Goal: Information Seeking & Learning: Compare options

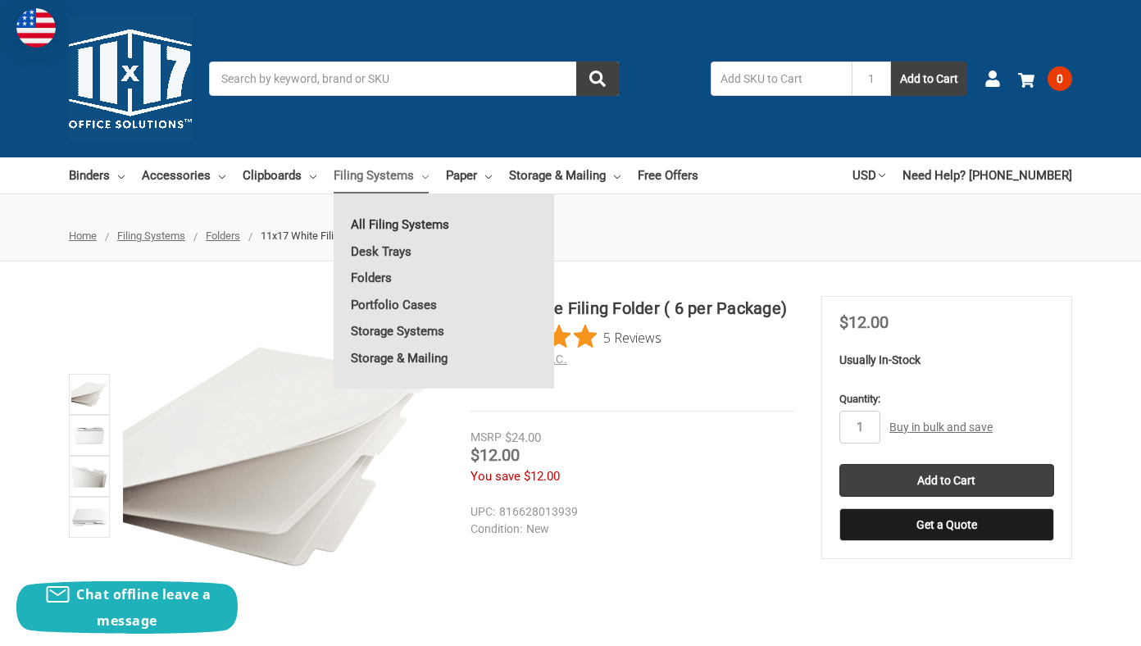
click at [411, 222] on link "All Filing Systems" at bounding box center [444, 225] width 221 height 26
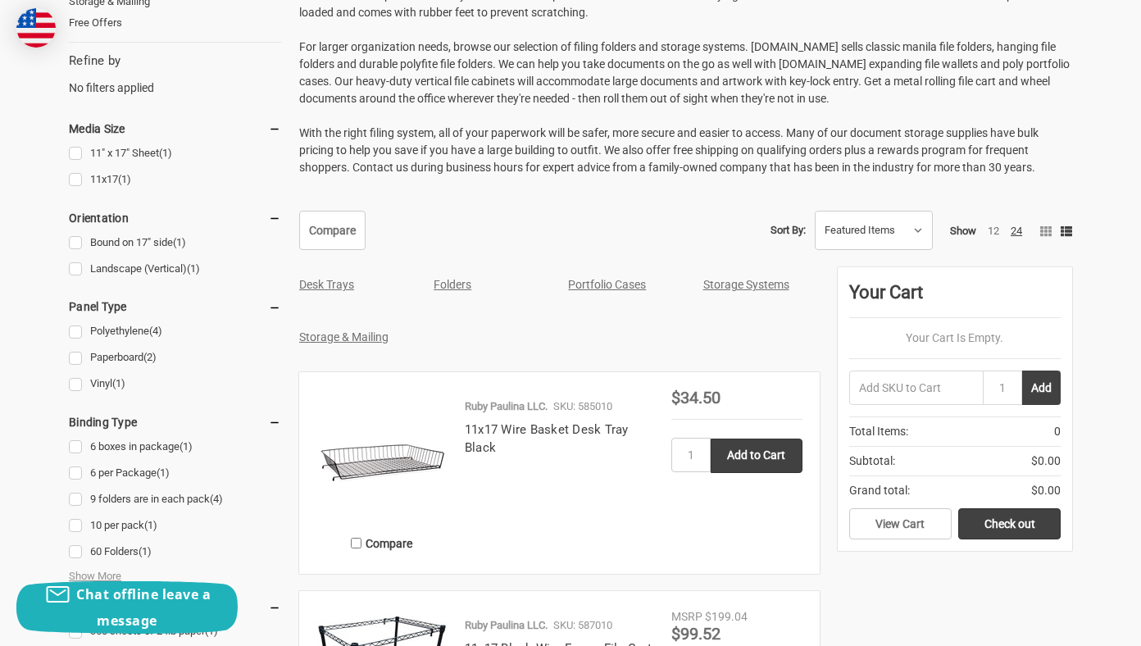
scroll to position [449, 0]
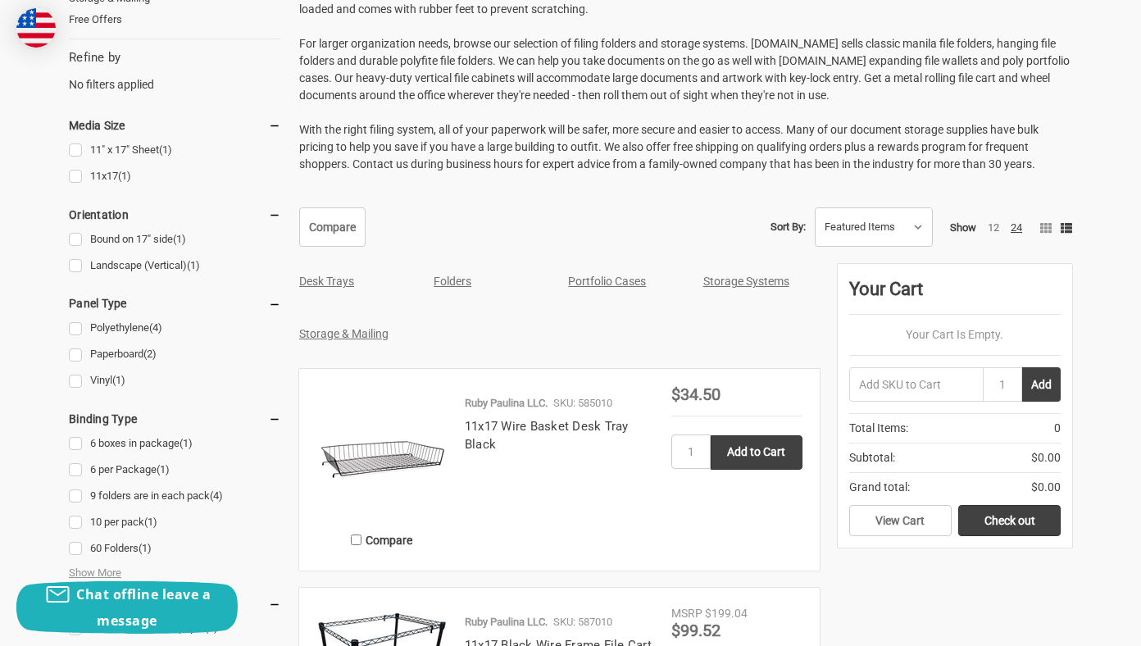
click at [734, 282] on link "Storage Systems" at bounding box center [746, 281] width 86 height 13
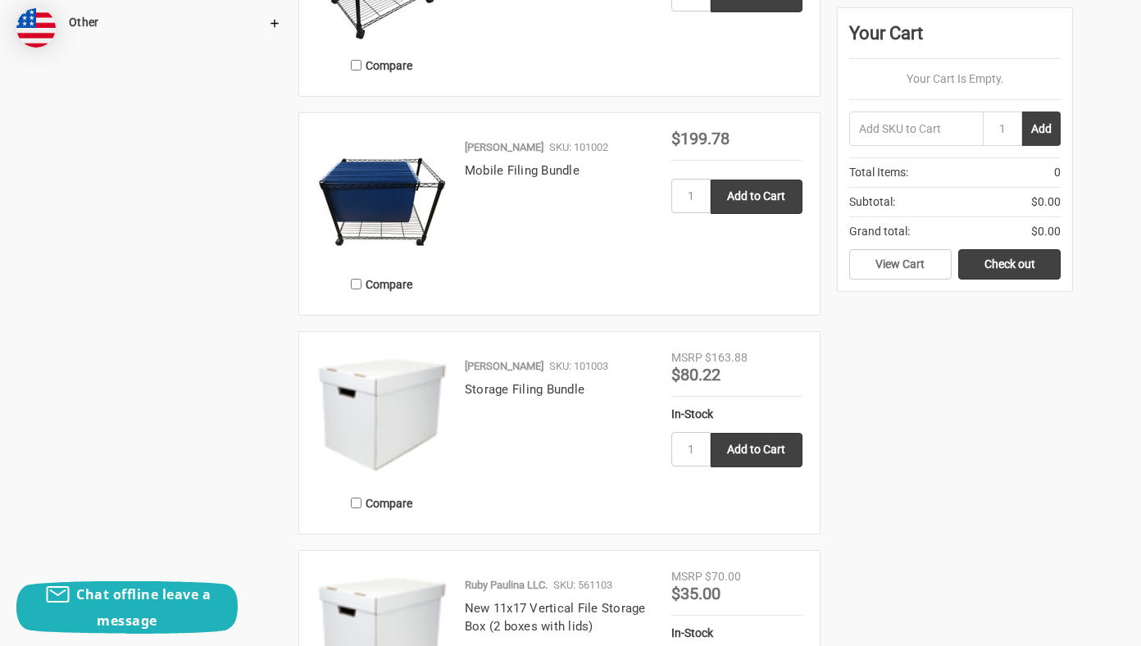
scroll to position [991, 0]
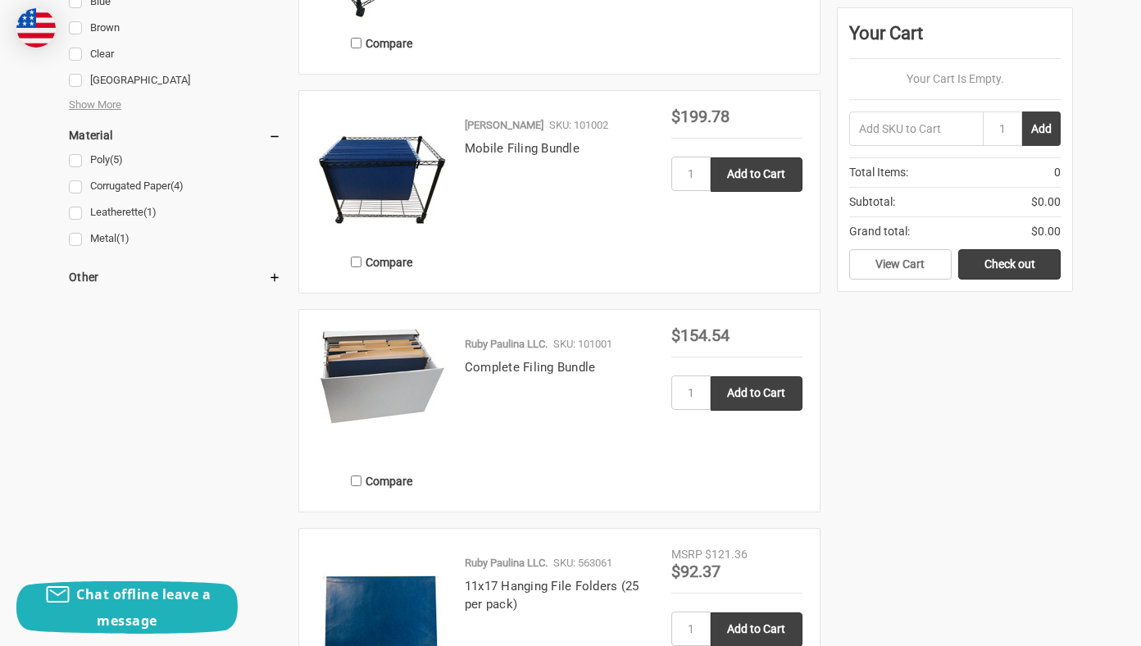
scroll to position [1163, 0]
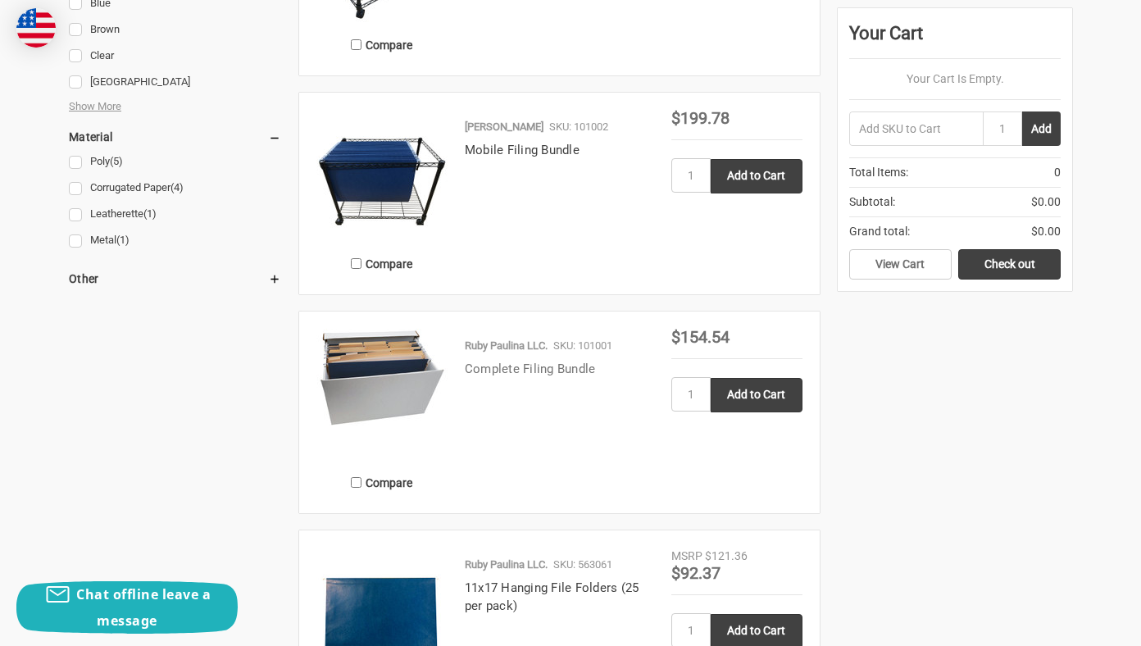
click at [512, 368] on link "Complete Filing Bundle" at bounding box center [530, 369] width 131 height 15
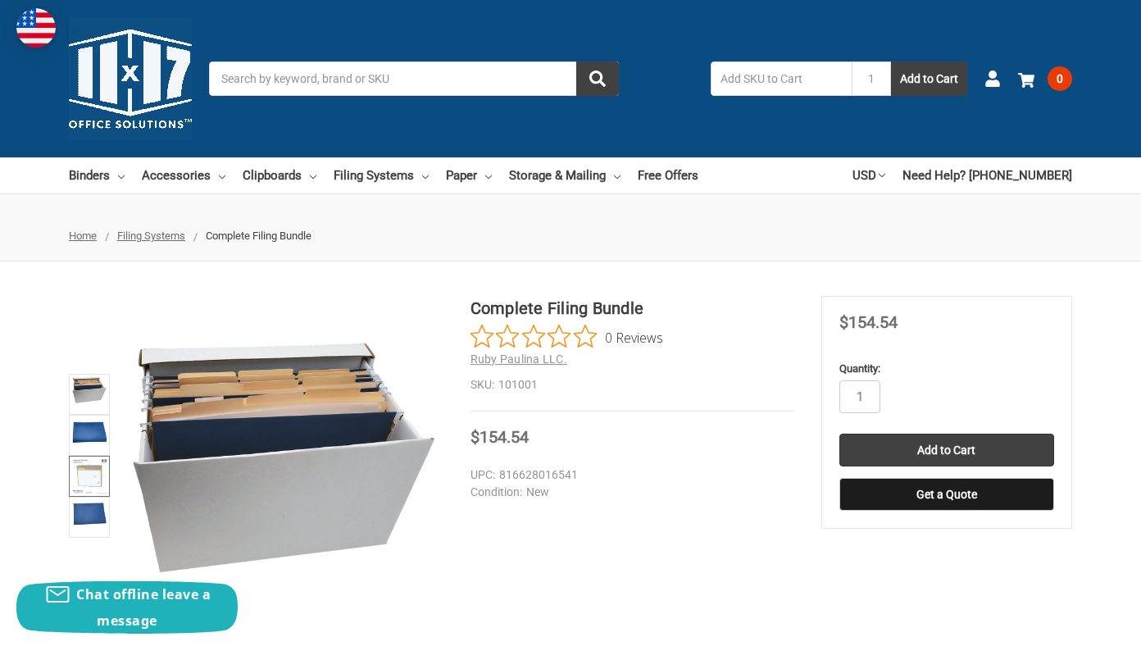
click at [83, 472] on img at bounding box center [89, 476] width 36 height 36
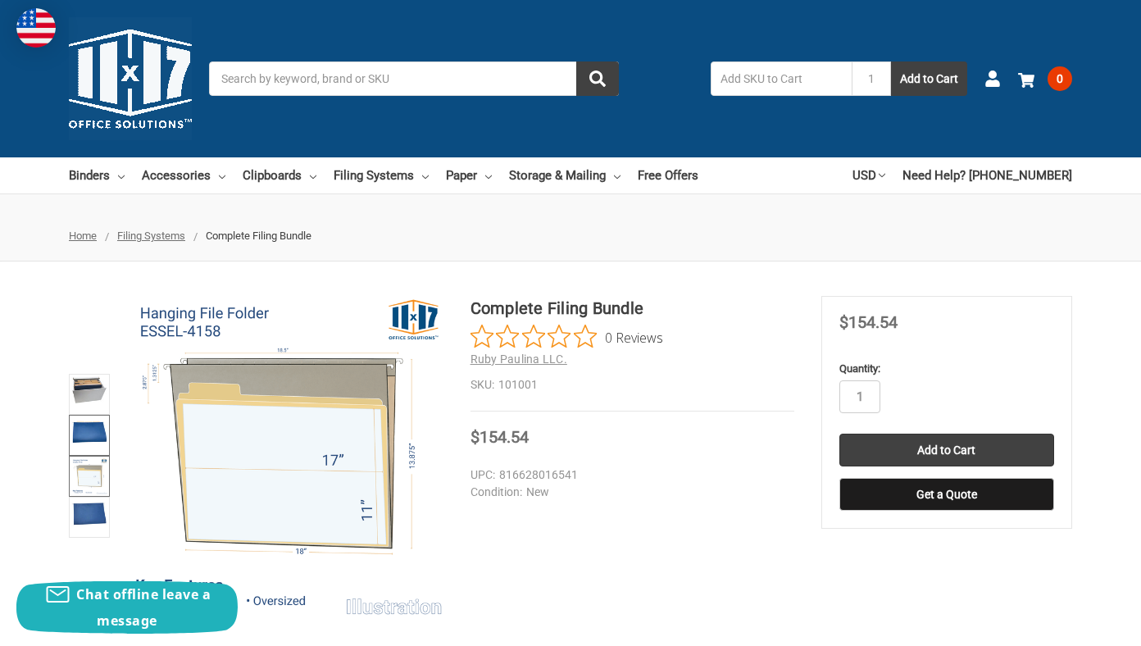
click at [84, 430] on img at bounding box center [89, 430] width 36 height 26
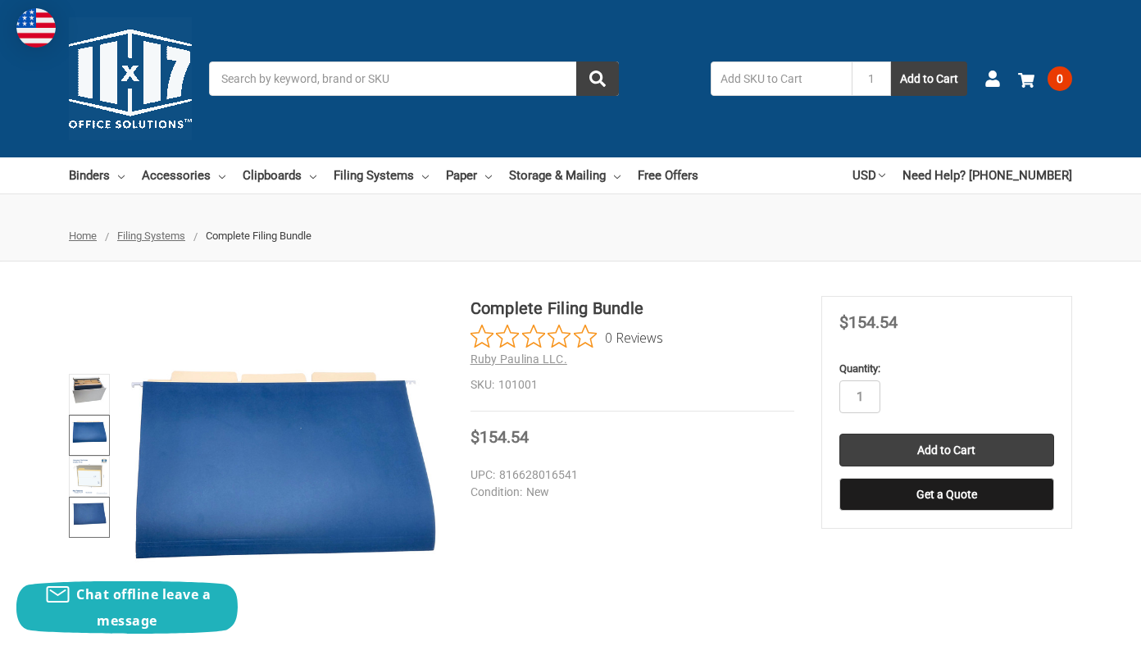
click at [87, 517] on img at bounding box center [89, 513] width 36 height 28
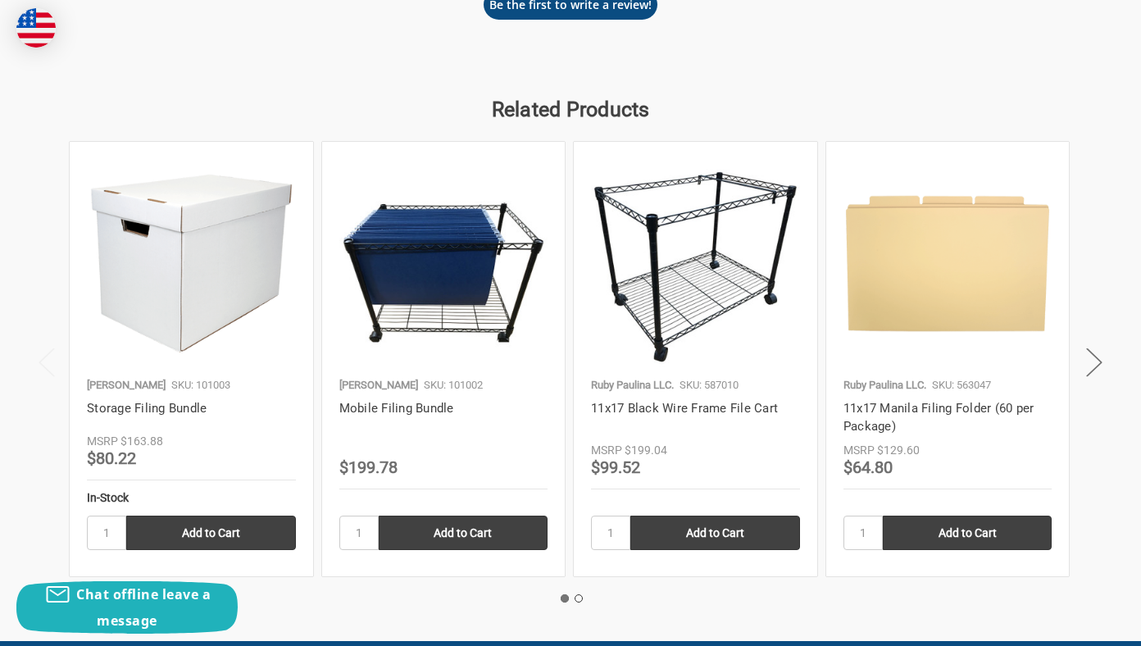
scroll to position [1509, 0]
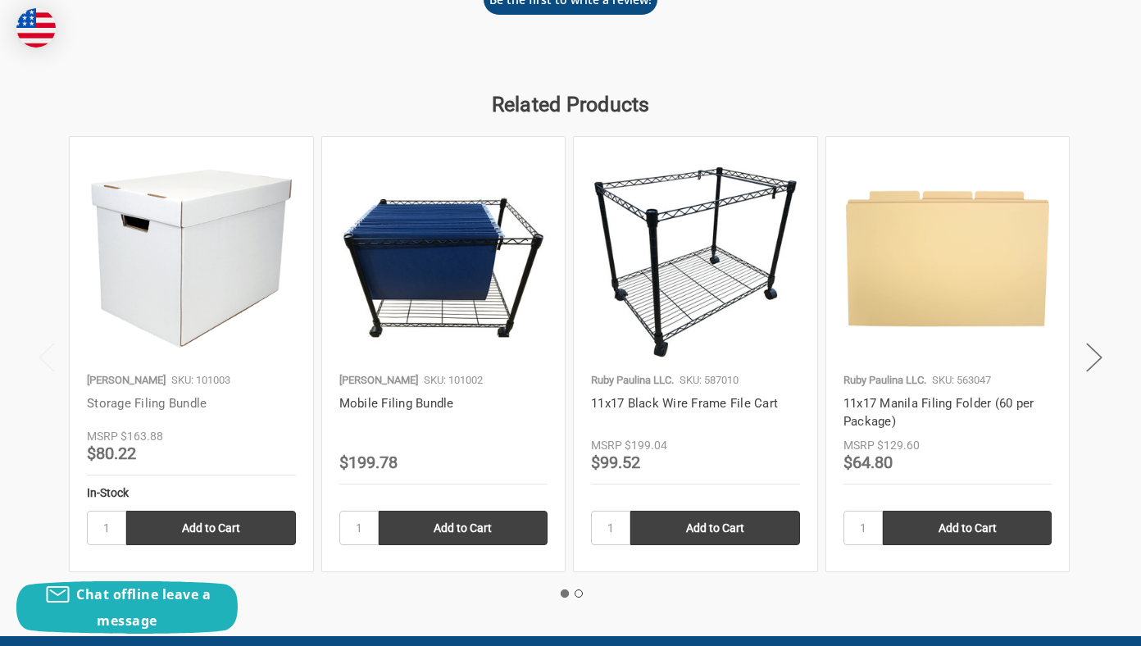
click at [179, 399] on link "Storage Filing Bundle" at bounding box center [147, 403] width 120 height 15
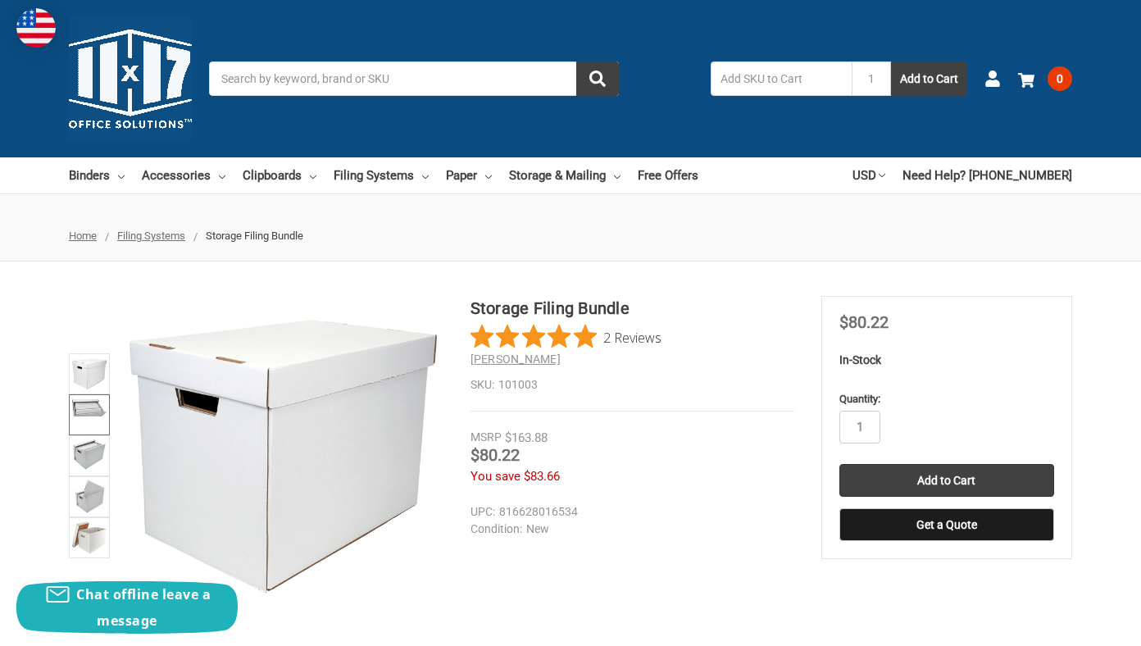
click at [95, 409] on img at bounding box center [89, 407] width 36 height 20
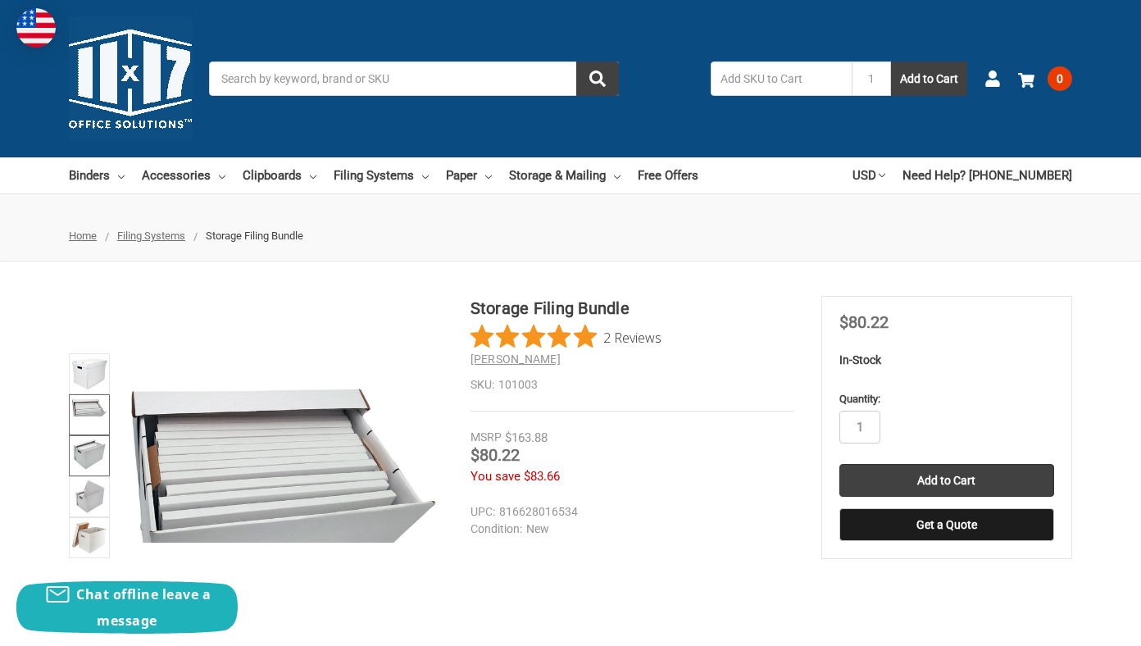
click at [86, 471] on link at bounding box center [89, 455] width 41 height 41
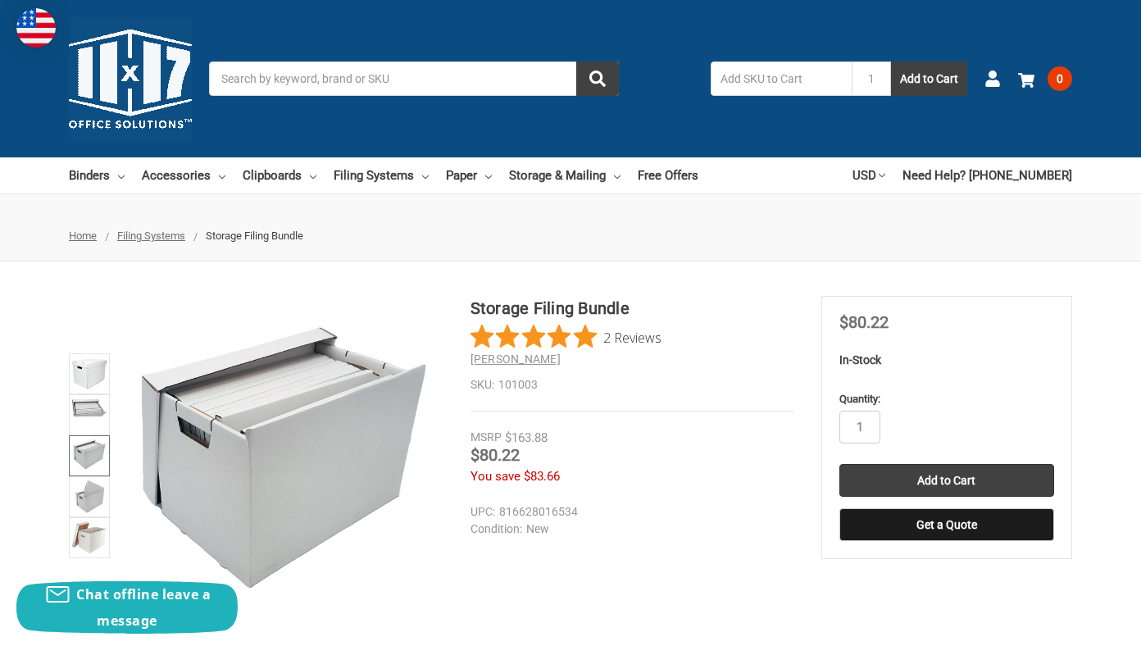
click at [75, 459] on img at bounding box center [89, 454] width 36 height 33
click at [98, 405] on img at bounding box center [89, 407] width 36 height 20
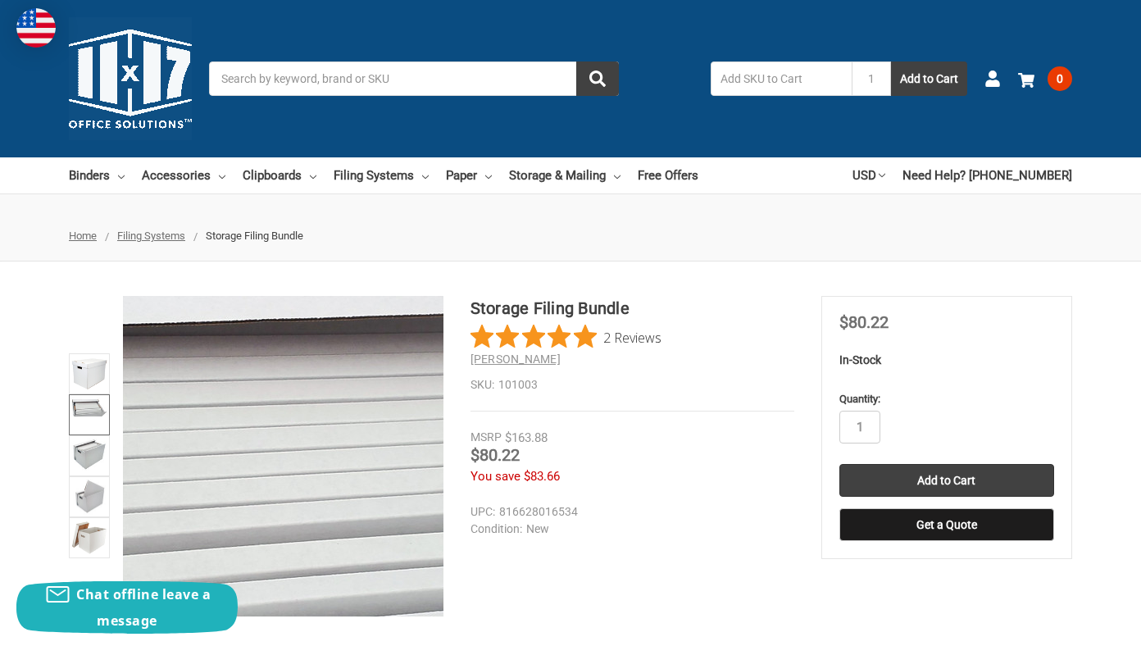
click at [213, 445] on img at bounding box center [441, 463] width 1049 height 571
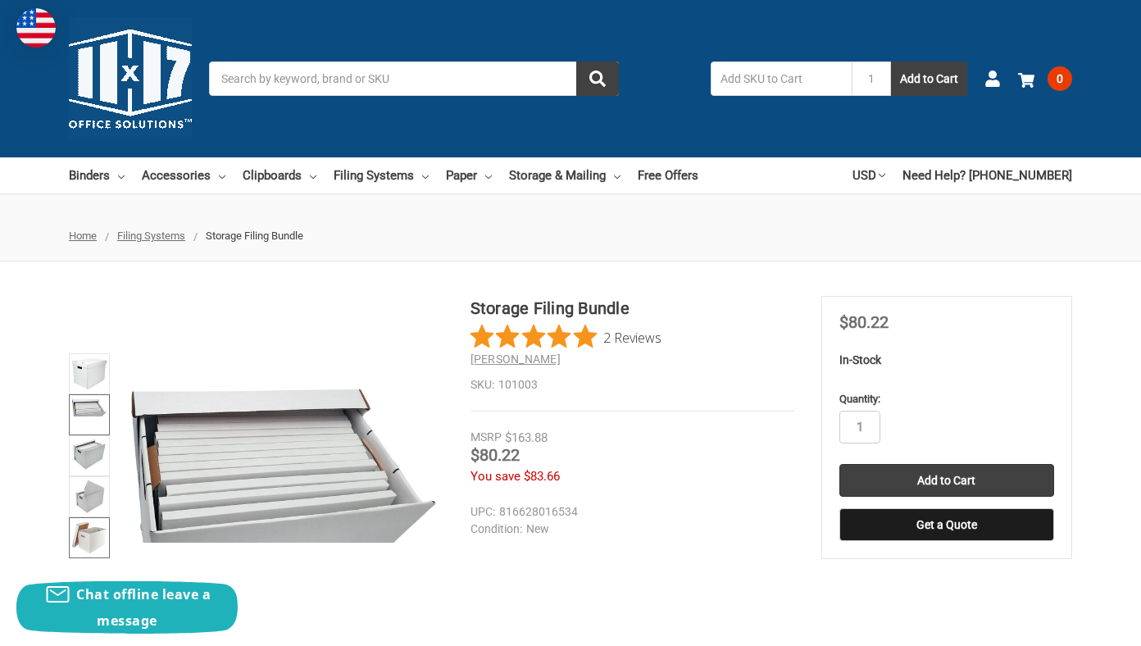
click at [93, 538] on img at bounding box center [89, 538] width 36 height 36
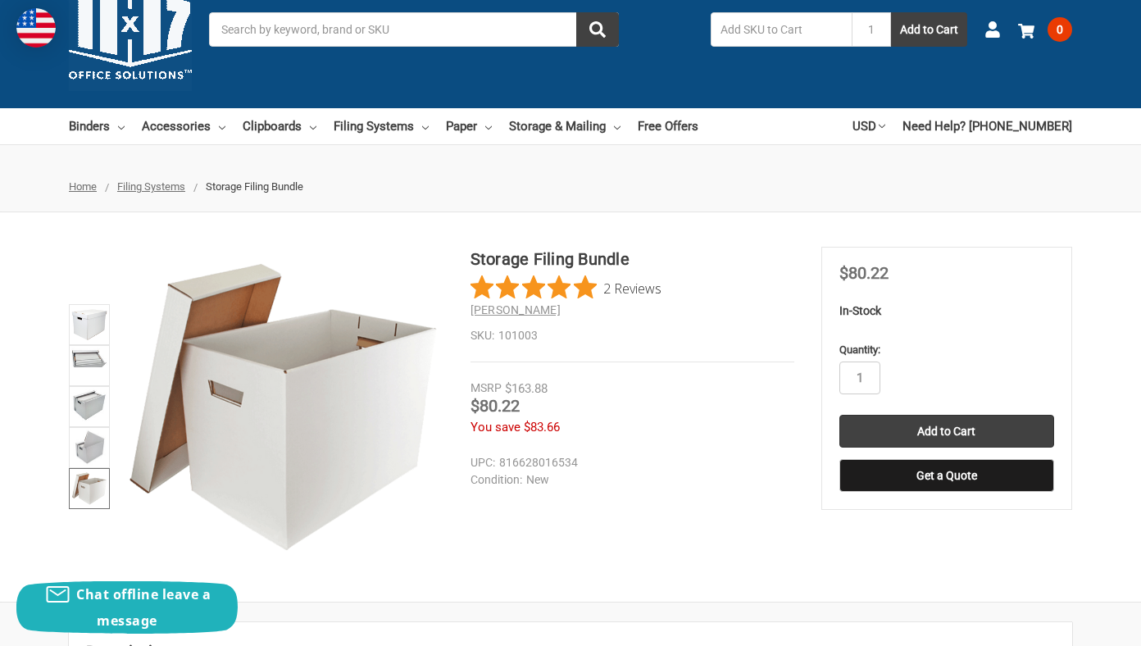
scroll to position [50, 0]
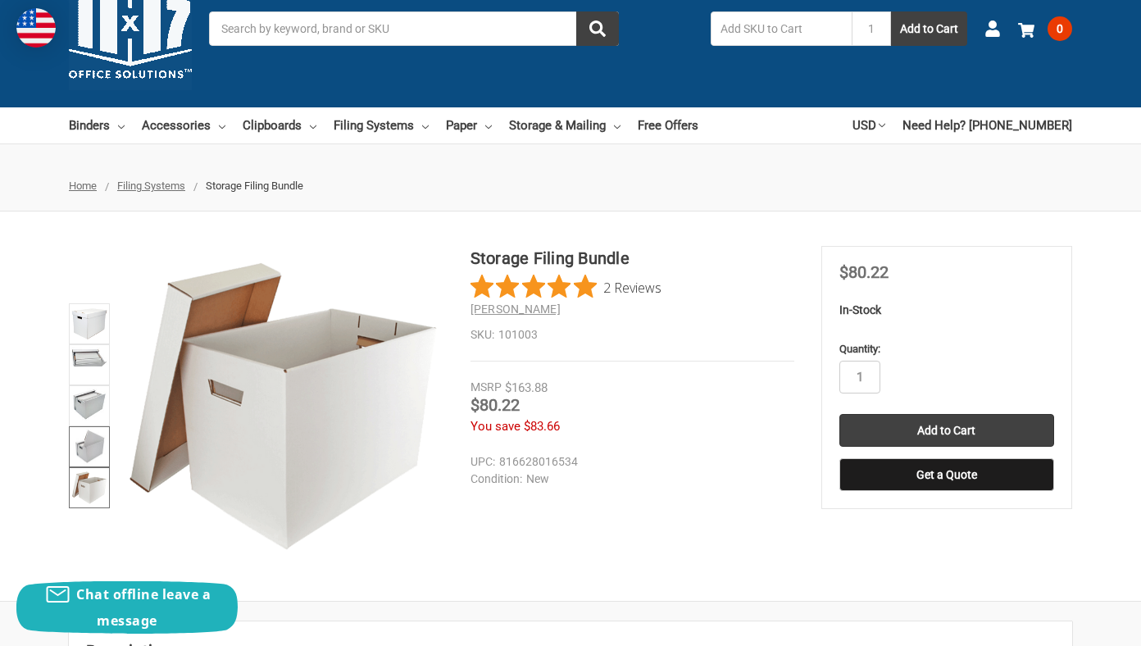
click at [89, 439] on img at bounding box center [89, 447] width 32 height 36
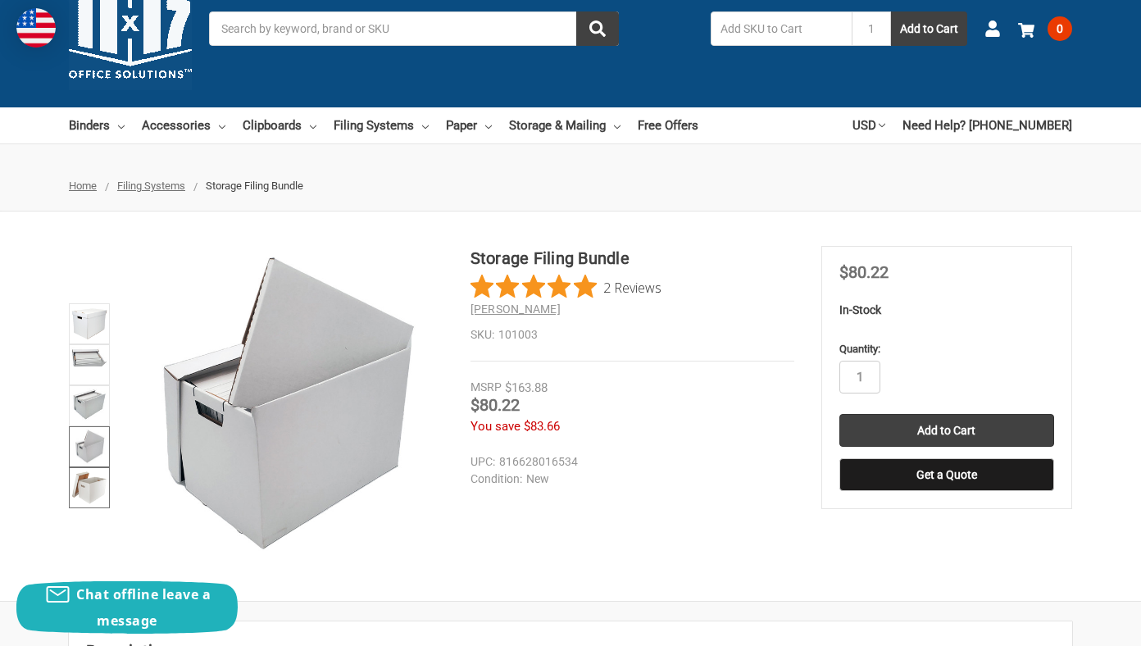
click at [85, 486] on img at bounding box center [89, 488] width 36 height 36
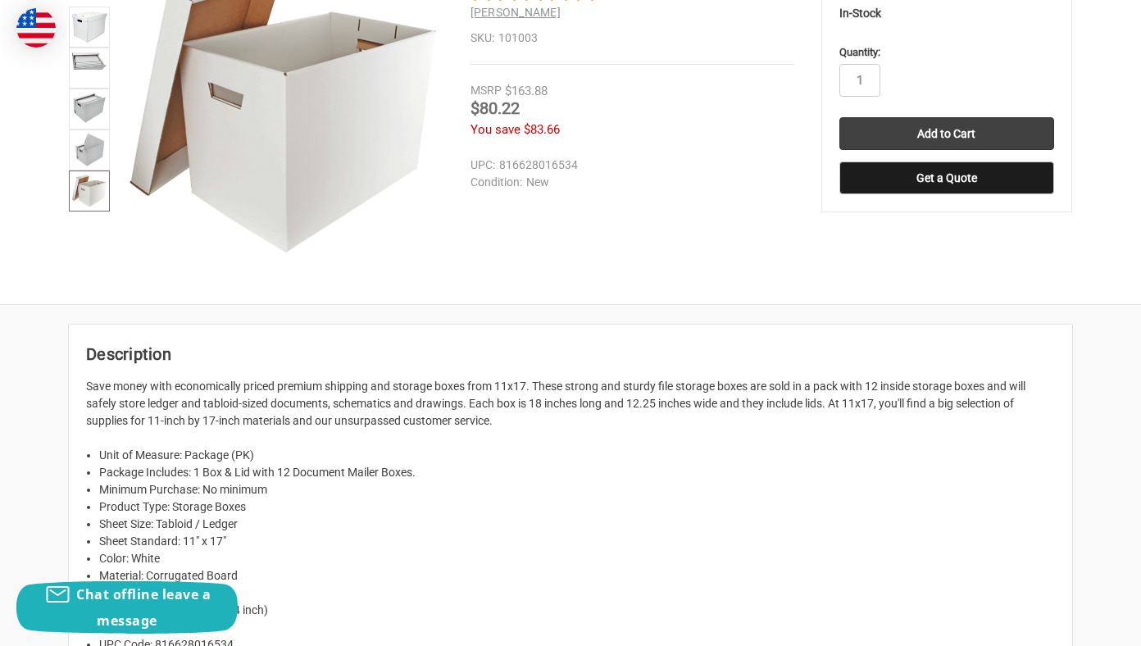
scroll to position [139, 0]
